Goal: Use online tool/utility: Use online tool/utility

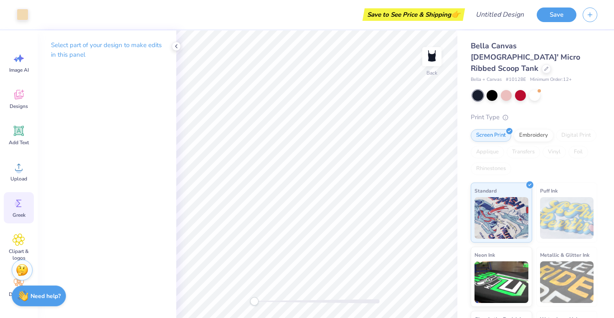
click at [18, 210] on div "Greek" at bounding box center [19, 207] width 30 height 31
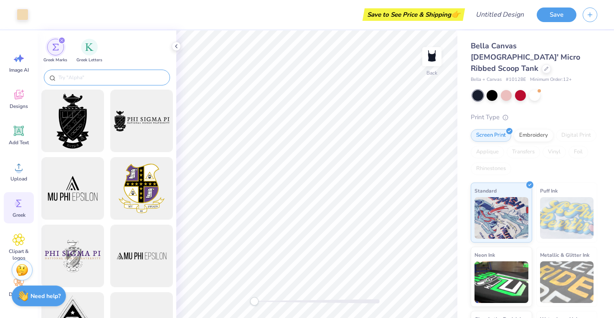
click at [134, 80] on input "text" at bounding box center [111, 77] width 107 height 8
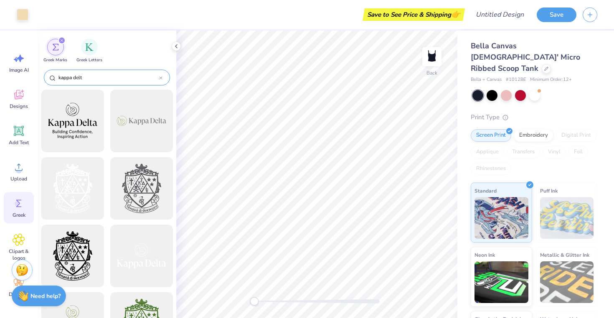
type input "kappa delta"
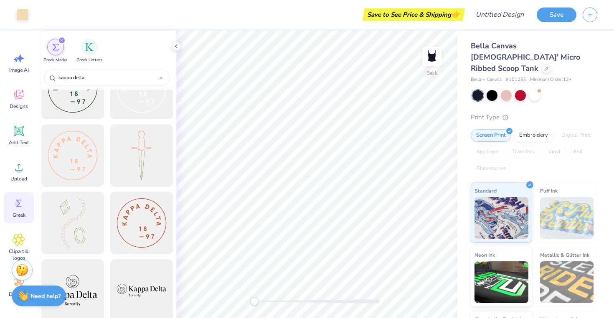
scroll to position [643, 0]
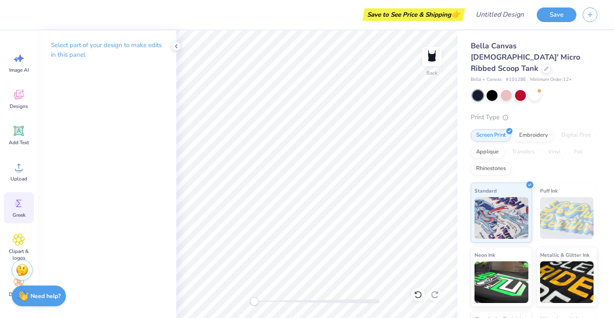
click at [14, 208] on icon at bounding box center [19, 203] width 13 height 13
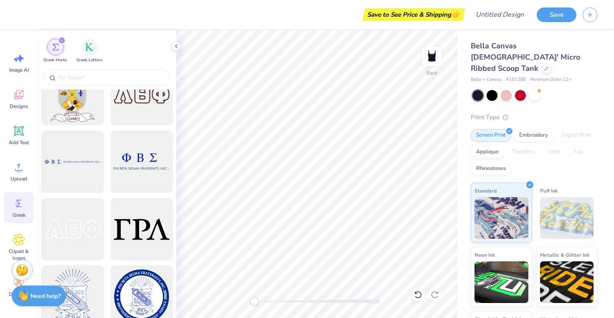
scroll to position [2276, 0]
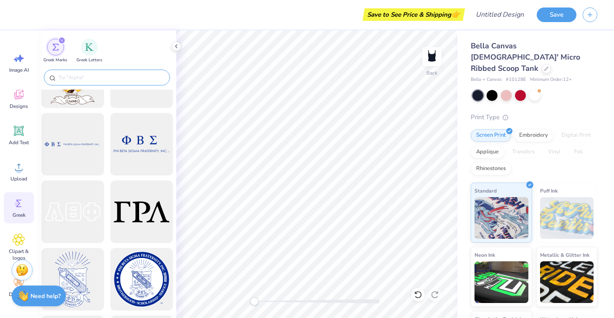
click at [132, 78] on input "text" at bounding box center [111, 77] width 107 height 8
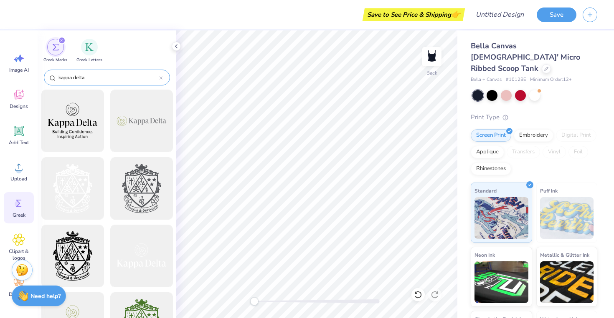
type input "kappa delta"
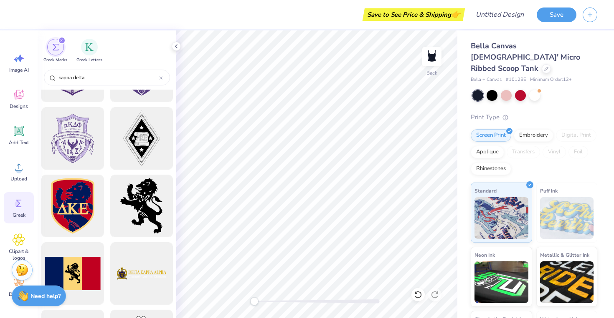
scroll to position [1956, 0]
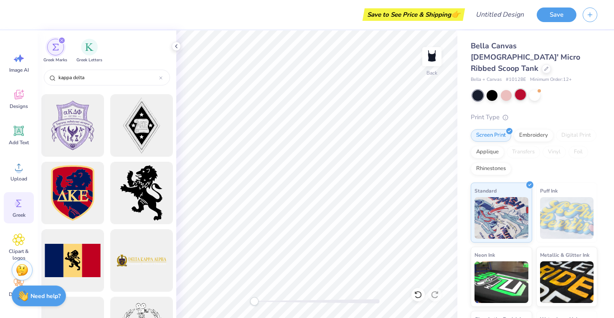
click at [516, 89] on div at bounding box center [520, 94] width 11 height 11
click at [509, 89] on div at bounding box center [505, 94] width 11 height 11
click at [505, 89] on div at bounding box center [505, 94] width 11 height 11
click at [489, 89] on div at bounding box center [491, 94] width 11 height 11
click at [535, 89] on div at bounding box center [534, 94] width 11 height 11
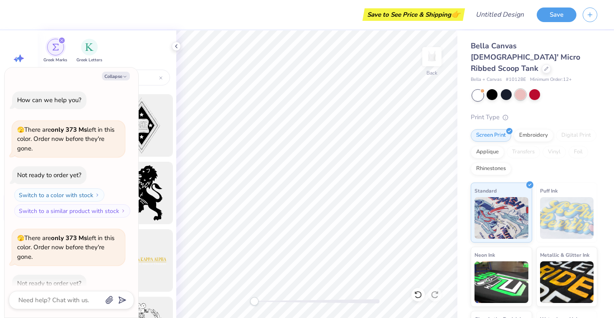
scroll to position [44, 0]
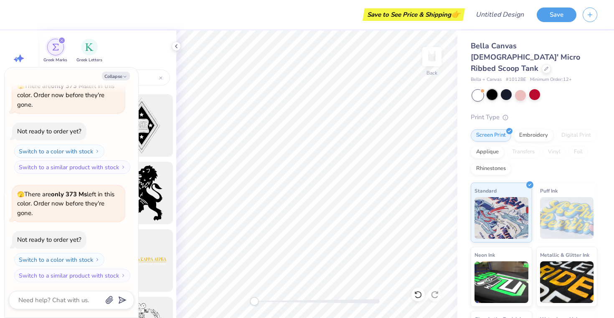
click at [489, 89] on div at bounding box center [491, 94] width 11 height 11
click at [535, 89] on div at bounding box center [534, 94] width 11 height 11
click at [119, 75] on button "Collapse" at bounding box center [116, 76] width 28 height 9
type textarea "x"
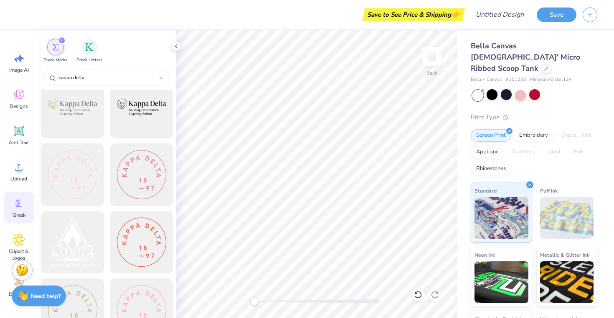
scroll to position [971, 0]
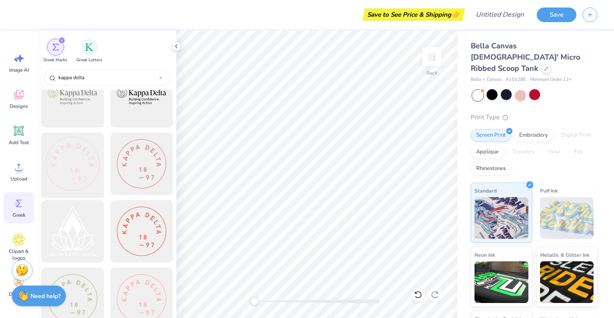
click at [81, 172] on div at bounding box center [72, 164] width 69 height 69
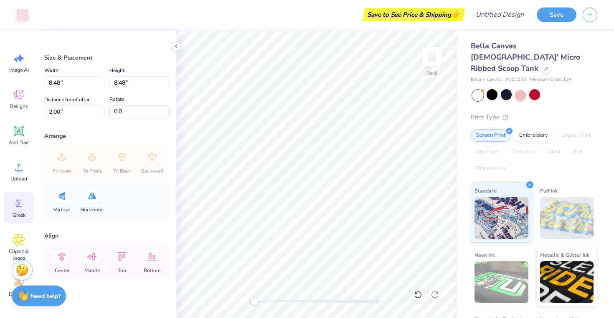
click at [20, 202] on circle at bounding box center [18, 204] width 6 height 6
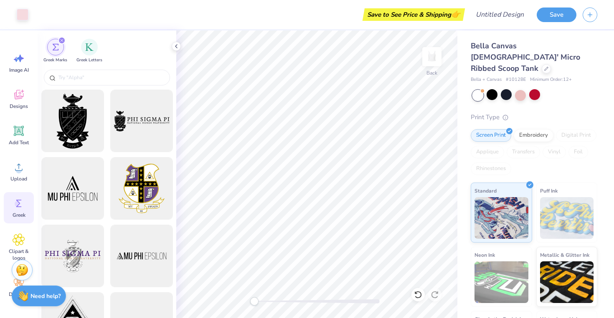
click at [130, 67] on div "Greek Marks Greek Letters" at bounding box center [107, 48] width 139 height 37
click at [133, 71] on div at bounding box center [107, 78] width 126 height 16
click at [133, 88] on div at bounding box center [107, 79] width 139 height 22
click at [140, 80] on input "text" at bounding box center [111, 77] width 107 height 8
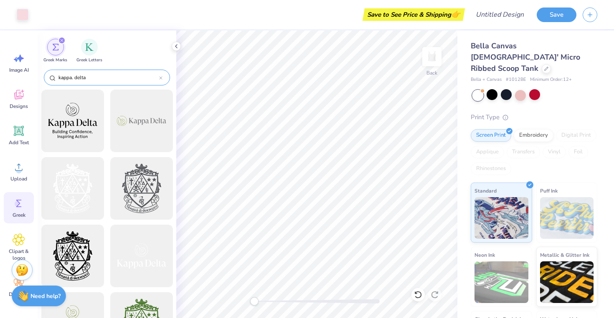
type input "kappa. delta"
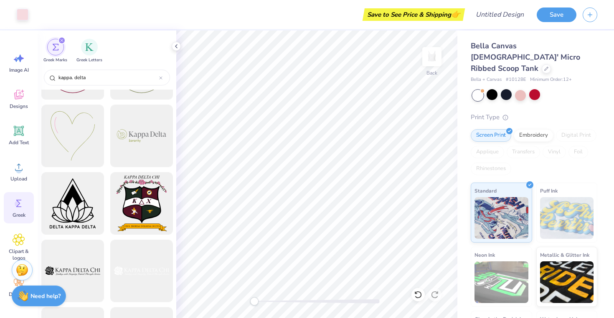
scroll to position [1291, 0]
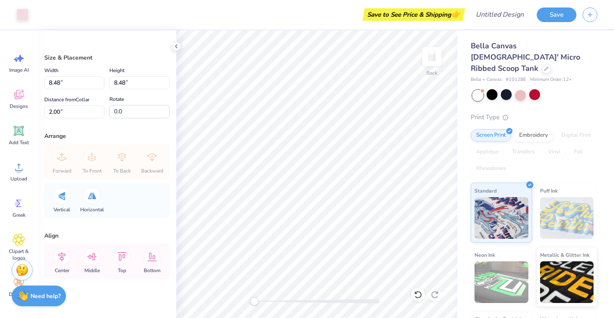
type input "4.32"
type input "4.96"
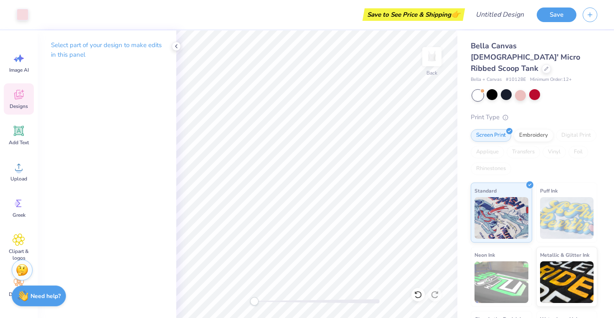
click at [21, 99] on icon at bounding box center [19, 94] width 13 height 13
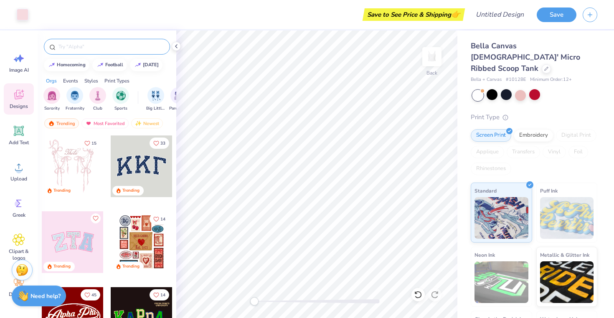
click at [127, 47] on input "text" at bounding box center [111, 47] width 107 height 8
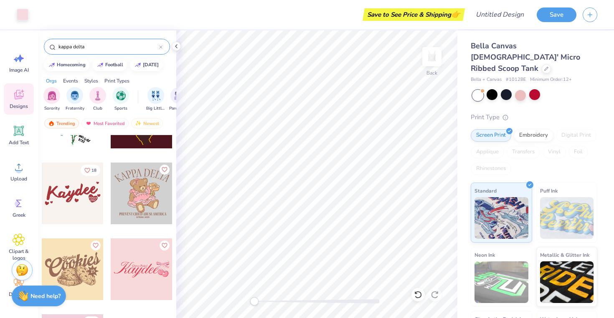
scroll to position [3167, 0]
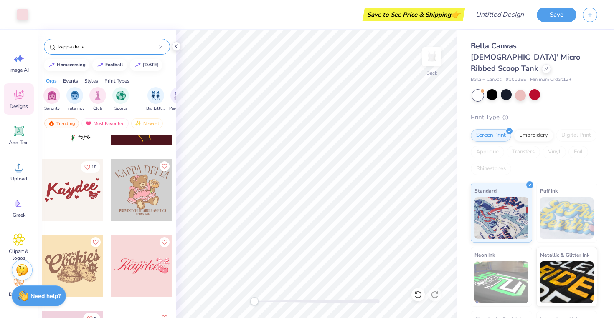
type input "kappa delta"
click at [152, 203] on div at bounding box center [142, 190] width 62 height 62
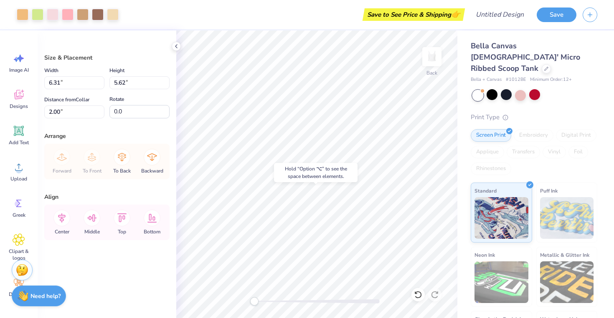
click at [336, 185] on div "Hold “Option ⌥” to see the space between elements." at bounding box center [315, 173] width 88 height 24
type input "4.96"
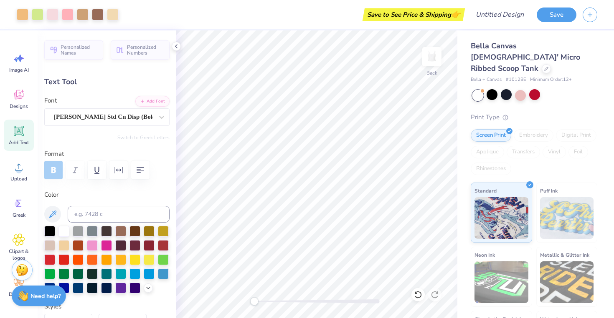
type input "1.48"
type input "0.18"
type input "9.22"
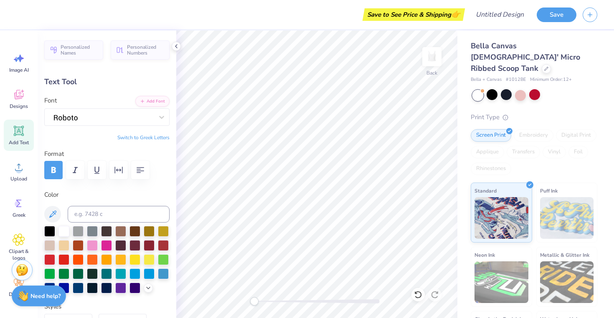
scroll to position [0, 0]
type textarea "25"
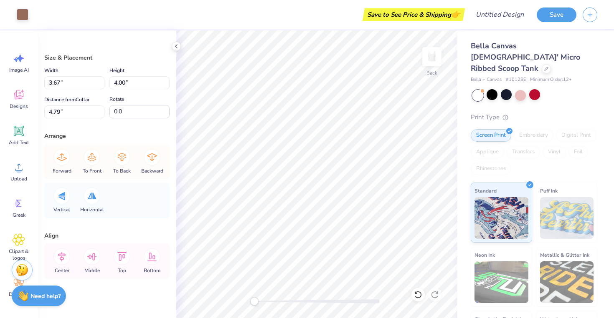
type input "3.21"
type input "3.61"
type input "4.99"
